Goal: Information Seeking & Learning: Learn about a topic

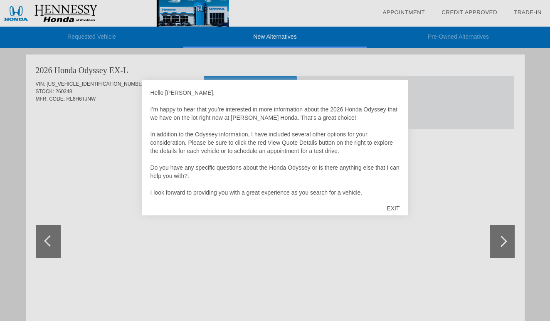
scroll to position [2, 0]
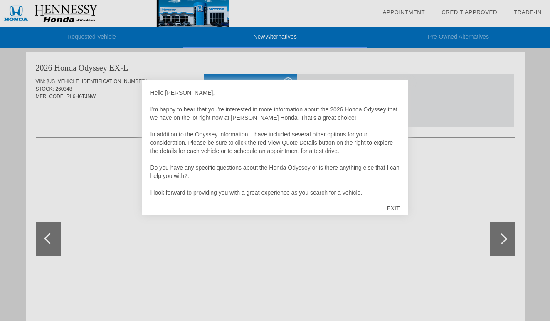
click at [394, 208] on div "EXIT" at bounding box center [393, 208] width 30 height 25
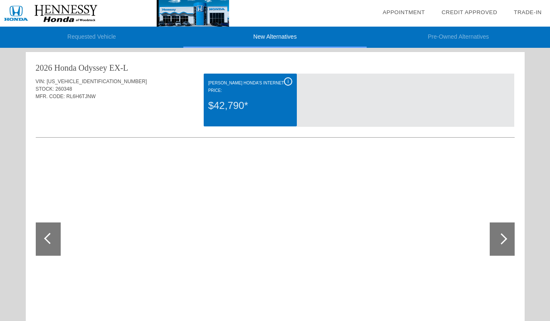
scroll to position [0, 0]
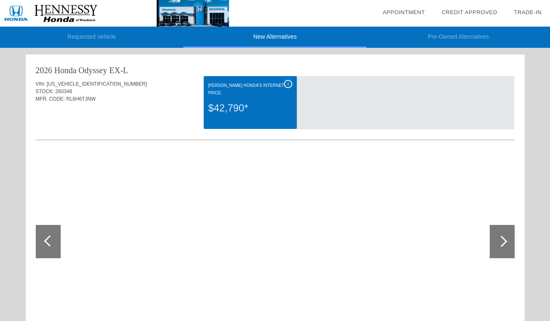
click at [234, 113] on div "i Hennessy Honda's Internet Price: $42,790*" at bounding box center [250, 102] width 93 height 53
click at [225, 99] on div "$42,790*" at bounding box center [250, 108] width 84 height 22
click at [68, 74] on div "2026 Honda Odyssey" at bounding box center [72, 70] width 72 height 12
click at [69, 95] on div "MFR. CODE: RL6H6TJNW" at bounding box center [275, 98] width 479 height 7
click at [504, 238] on div at bounding box center [502, 241] width 25 height 33
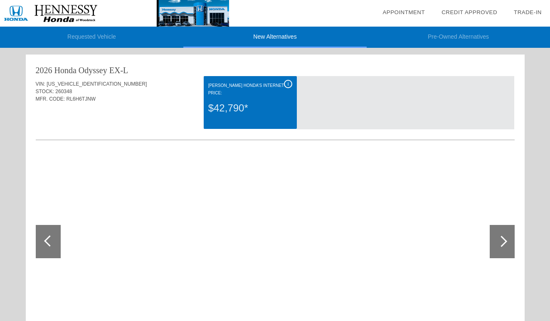
click at [35, 237] on div "2026 Honda Odyssey EX-L VIN: 5FNRL6H66TB006109 STOCK: 260348 MFR. CODE: RL6H6TJ…" at bounding box center [275, 223] width 499 height 338
click at [42, 241] on div at bounding box center [48, 241] width 25 height 33
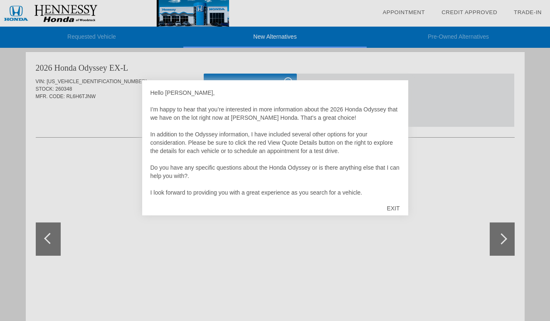
scroll to position [17, 0]
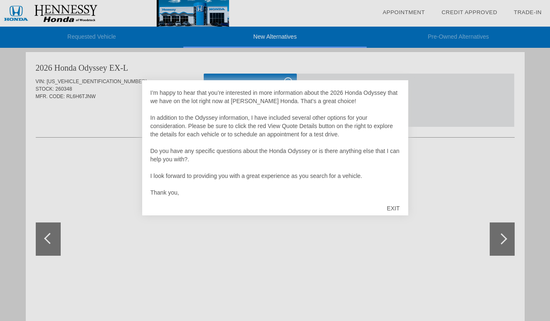
click at [398, 207] on div "EXIT" at bounding box center [393, 208] width 30 height 25
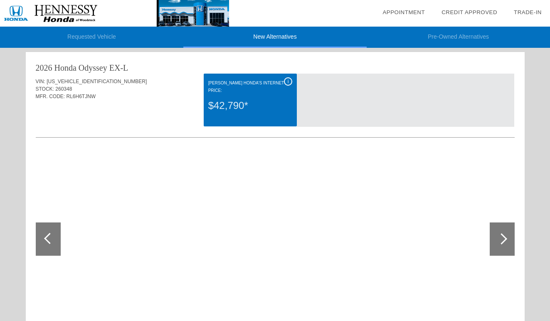
click at [283, 95] on div "$42,790*" at bounding box center [250, 106] width 84 height 22
click at [222, 105] on div "$42,790*" at bounding box center [250, 106] width 84 height 22
click at [225, 96] on div "$42,790*" at bounding box center [250, 106] width 84 height 22
click at [289, 79] on div "i" at bounding box center [288, 81] width 8 height 8
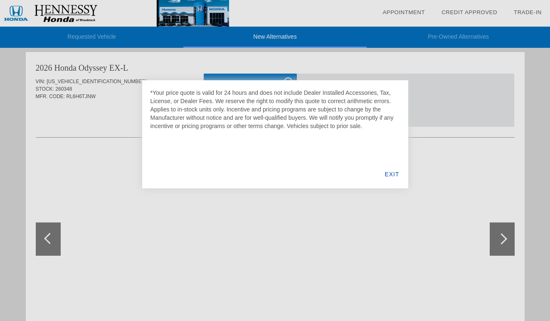
click at [397, 172] on div "EXIT" at bounding box center [392, 174] width 32 height 28
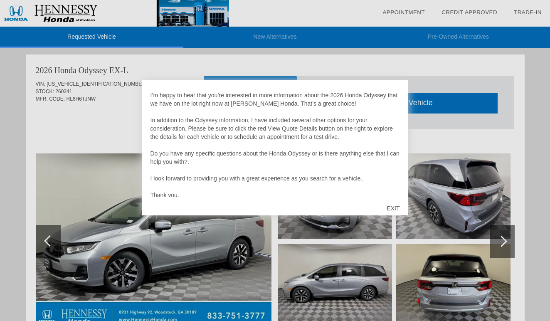
scroll to position [17, 0]
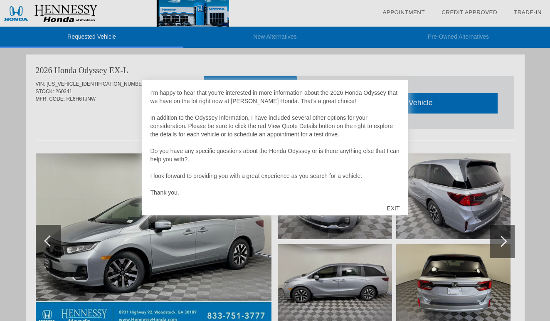
click at [393, 206] on div "EXIT" at bounding box center [393, 208] width 30 height 25
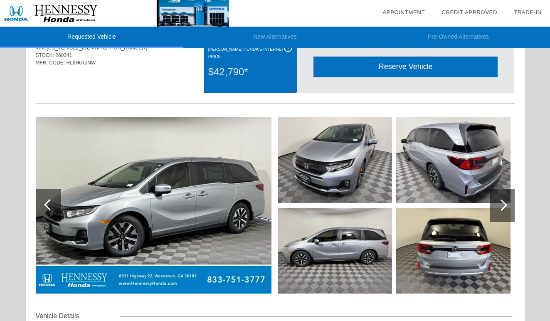
scroll to position [0, 0]
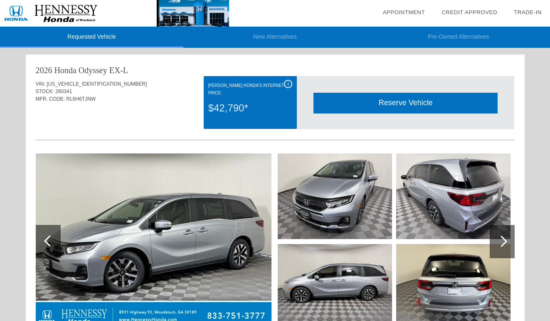
click at [286, 83] on div "i" at bounding box center [288, 84] width 8 height 8
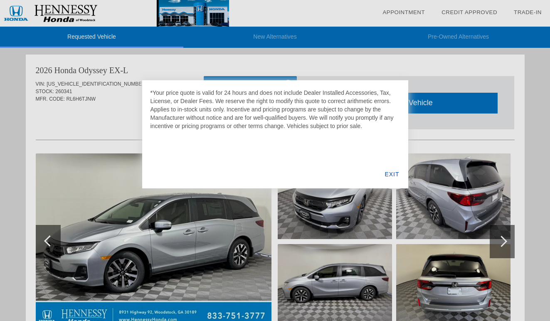
click at [105, 97] on div at bounding box center [275, 160] width 550 height 321
click at [389, 176] on div "EXIT" at bounding box center [392, 174] width 32 height 28
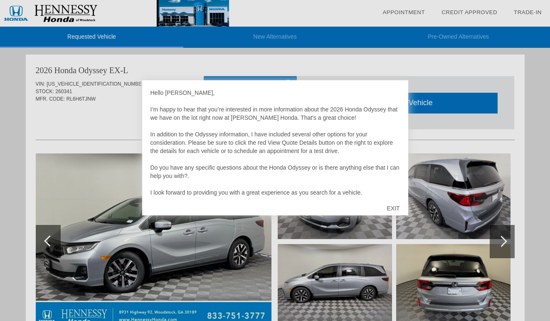
click at [395, 207] on div "EXIT" at bounding box center [393, 208] width 30 height 25
drag, startPoint x: 395, startPoint y: 206, endPoint x: 352, endPoint y: 181, distance: 49.4
click at [395, 206] on div "EXIT" at bounding box center [393, 208] width 30 height 25
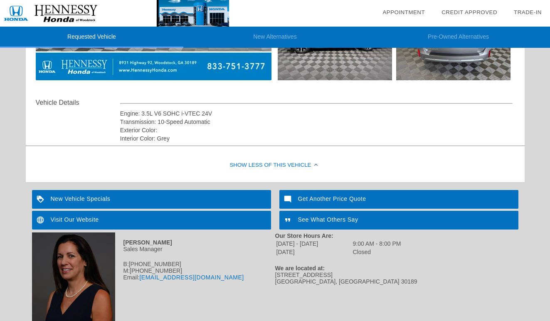
scroll to position [291, 0]
